Goal: Transaction & Acquisition: Book appointment/travel/reservation

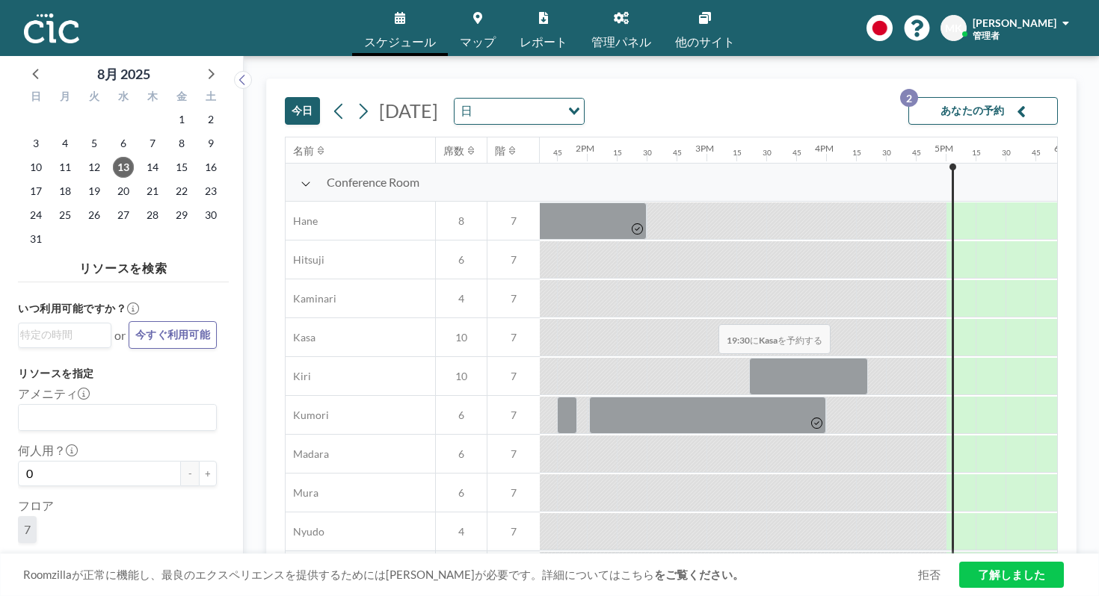
scroll to position [717, 1627]
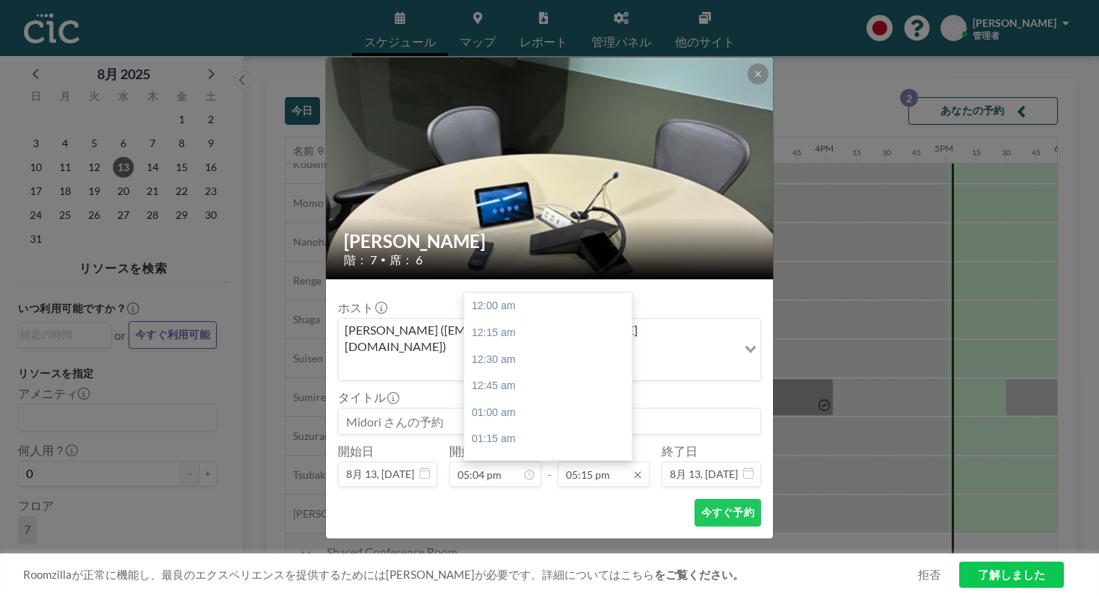
scroll to position [1647, 0]
click at [588, 462] on input "05:15 pm" at bounding box center [604, 474] width 92 height 25
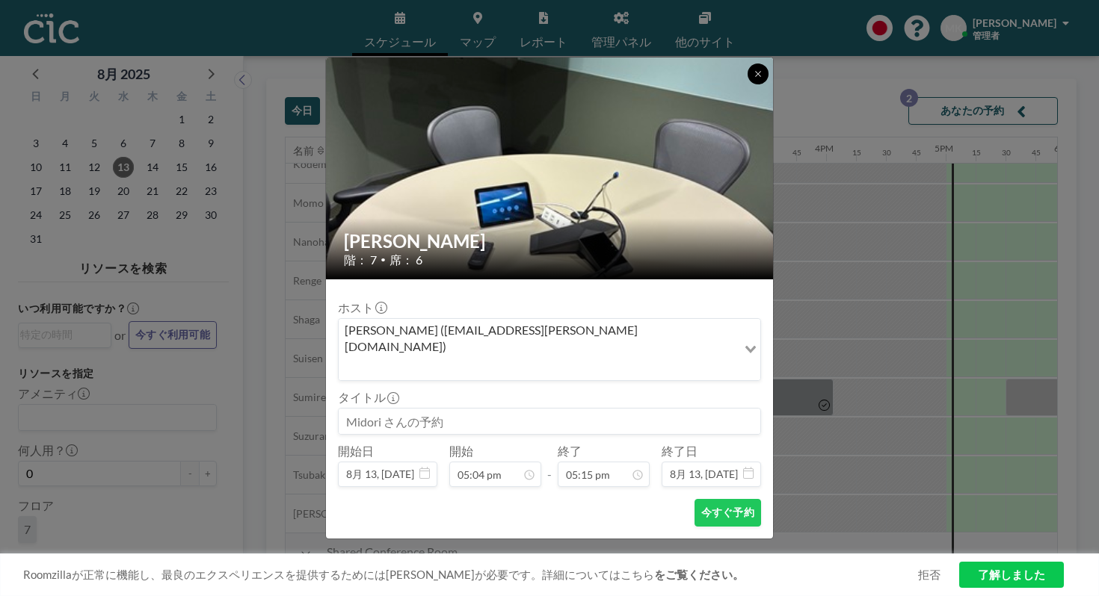
click at [753, 78] on icon at bounding box center [757, 74] width 9 height 9
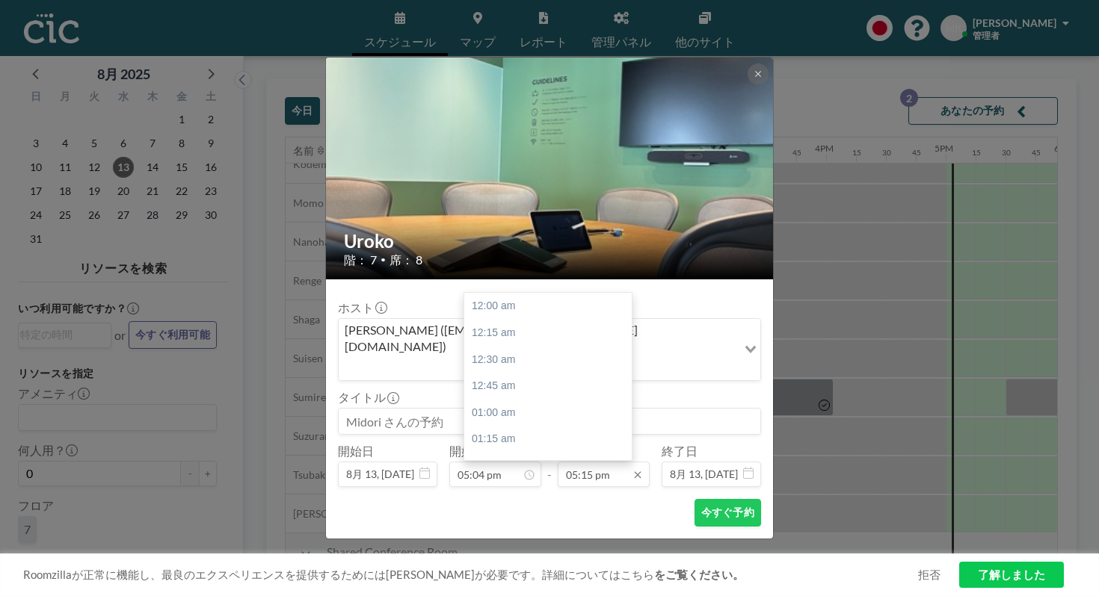
click at [586, 462] on input "05:15 pm" at bounding box center [604, 474] width 92 height 25
click at [577, 562] on div "06:00 pm" at bounding box center [547, 575] width 167 height 27
type input "06:00 pm"
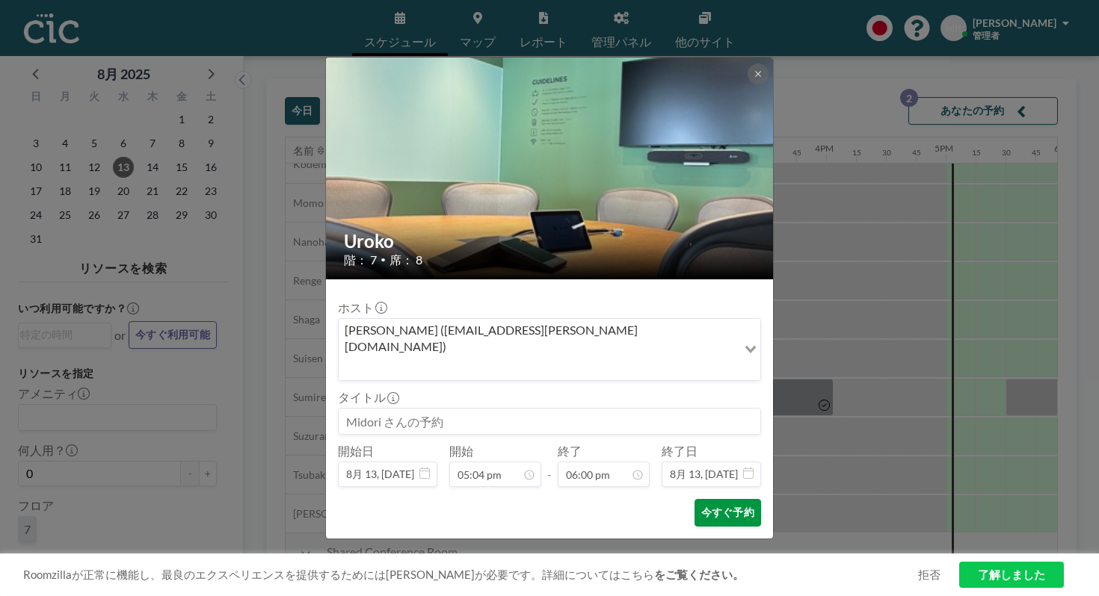
click at [701, 499] on button "今すぐ予約" at bounding box center [727, 513] width 67 height 28
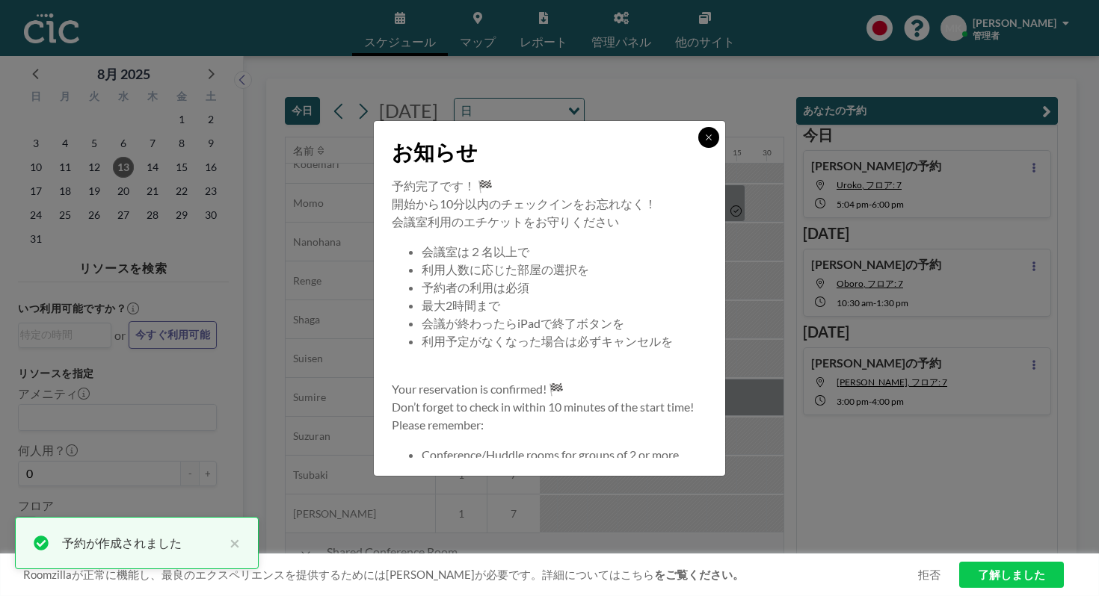
click at [704, 142] on icon at bounding box center [708, 137] width 9 height 9
